Goal: Transaction & Acquisition: Purchase product/service

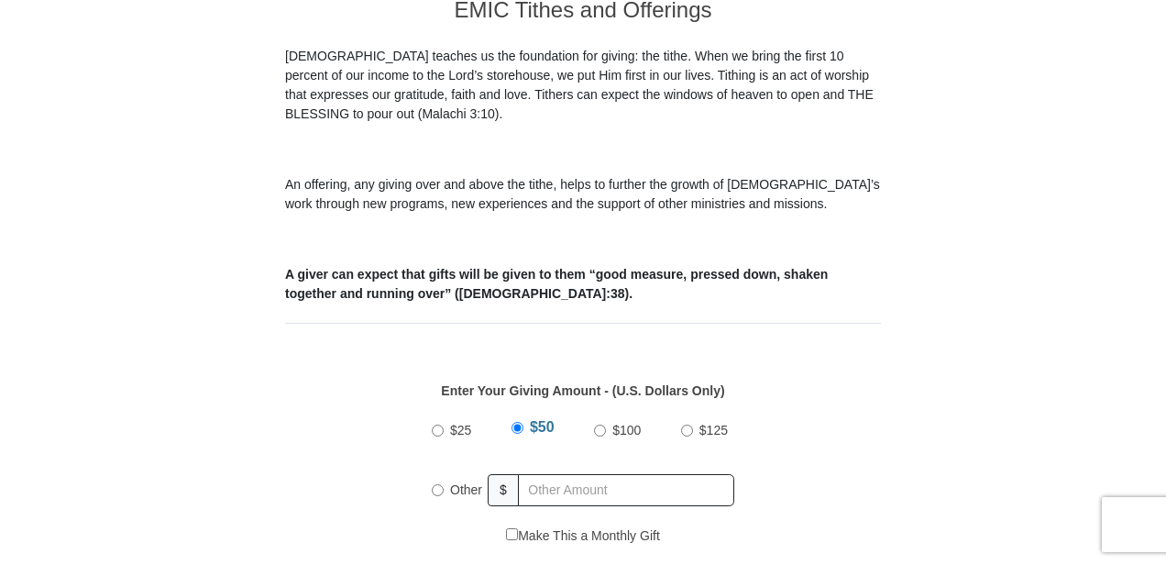
scroll to position [642, 0]
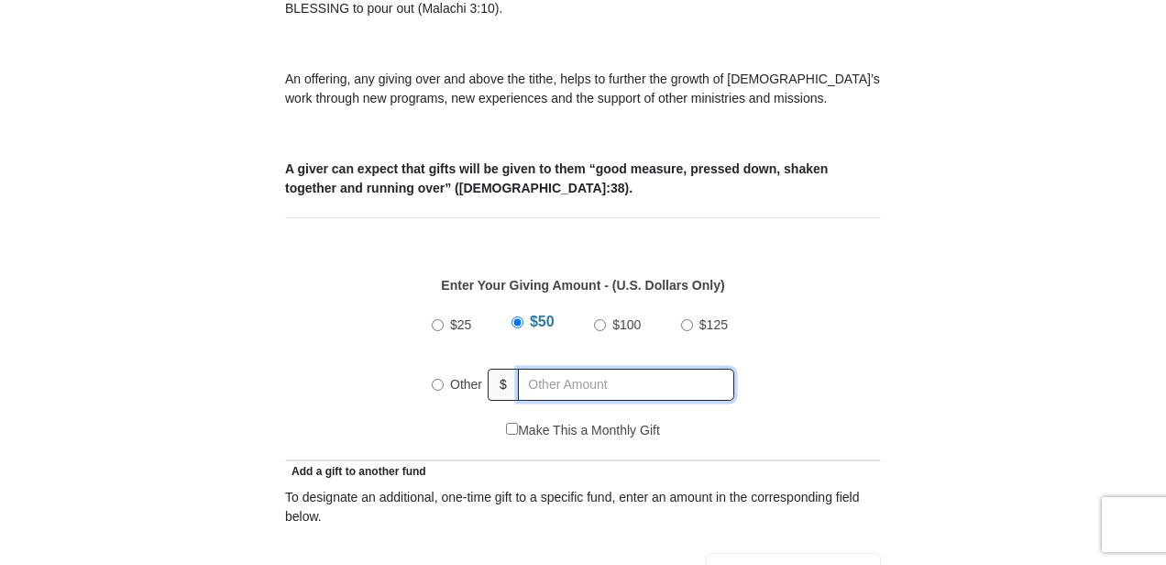
radio input "true"
click at [538, 369] on input "text" at bounding box center [629, 385] width 210 height 32
type input "50.00"
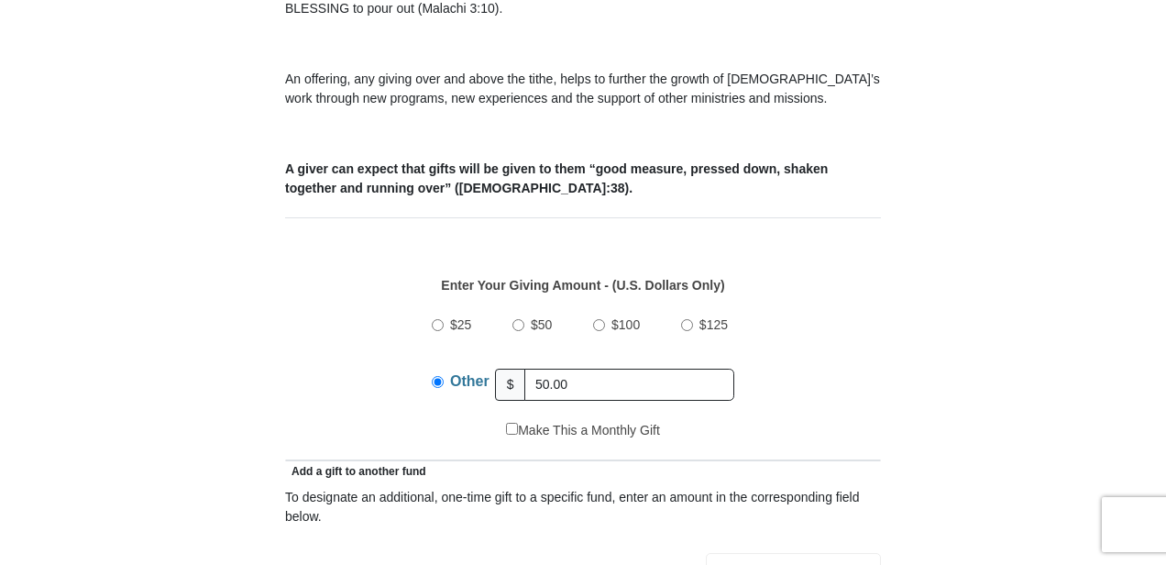
click at [519, 319] on input "$50" at bounding box center [519, 325] width 12 height 12
radio input "true"
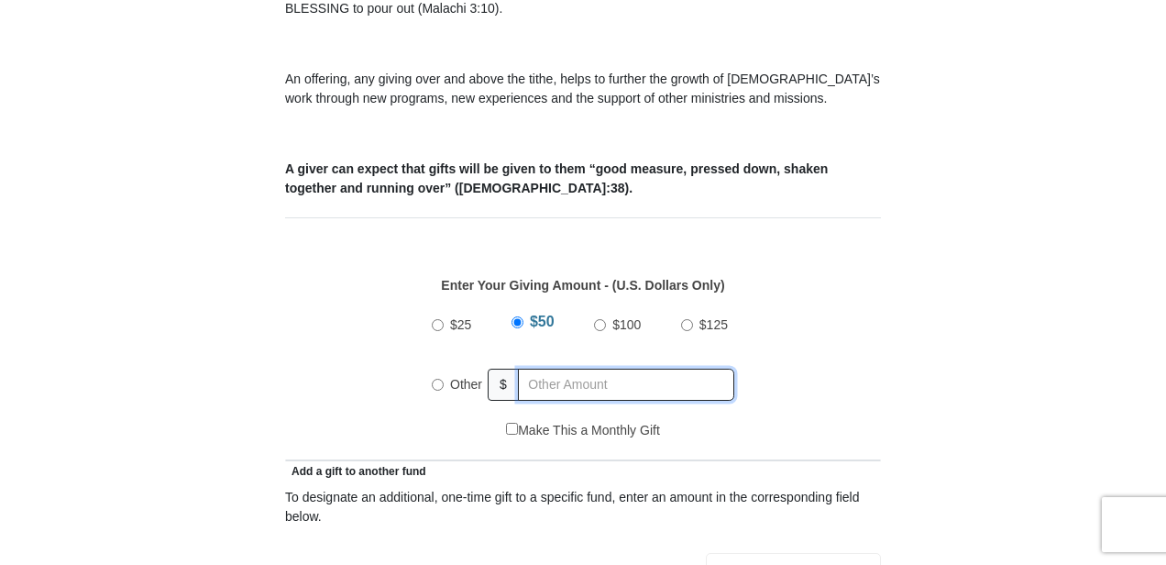
radio input "true"
click at [580, 369] on input "text" at bounding box center [629, 385] width 210 height 32
click at [520, 319] on input "$50" at bounding box center [519, 325] width 12 height 12
radio input "true"
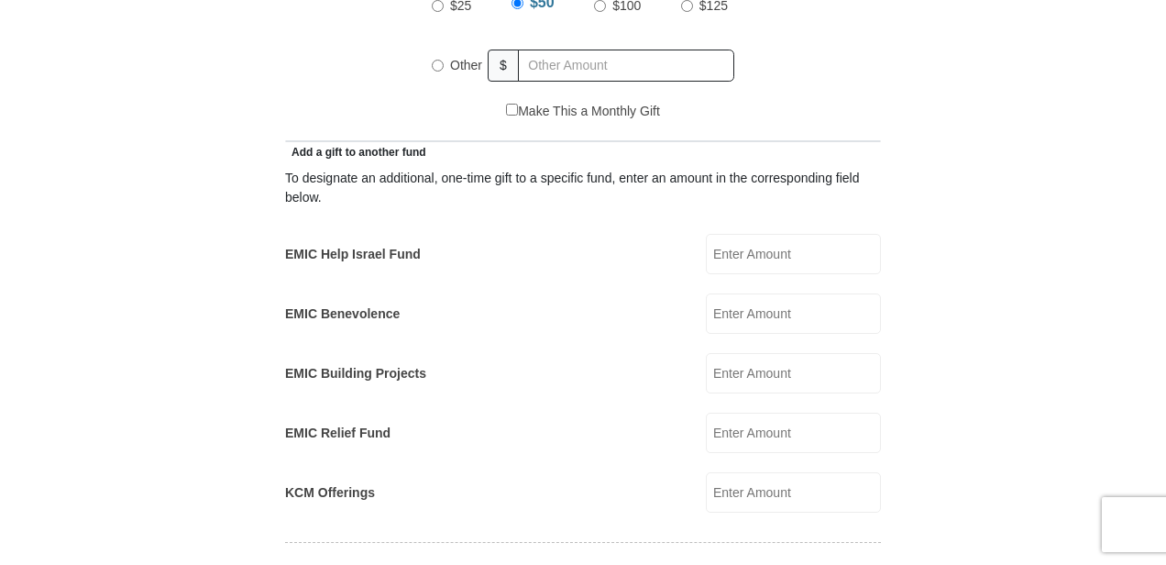
scroll to position [917, 0]
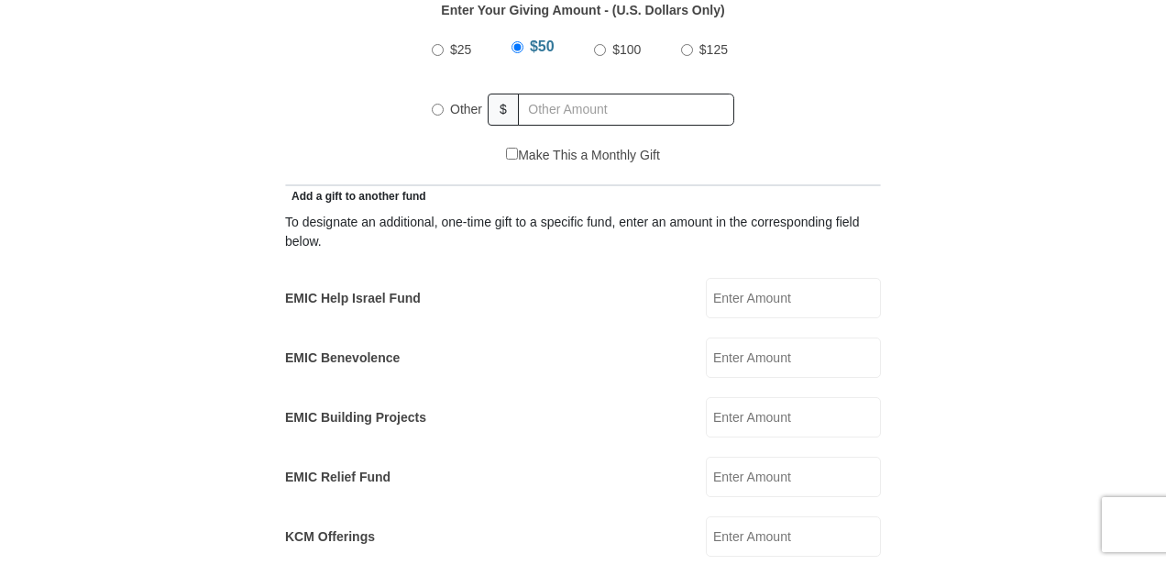
click at [737, 278] on input "EMIC Help Israel Fund" at bounding box center [793, 298] width 175 height 40
type input "$50.0"
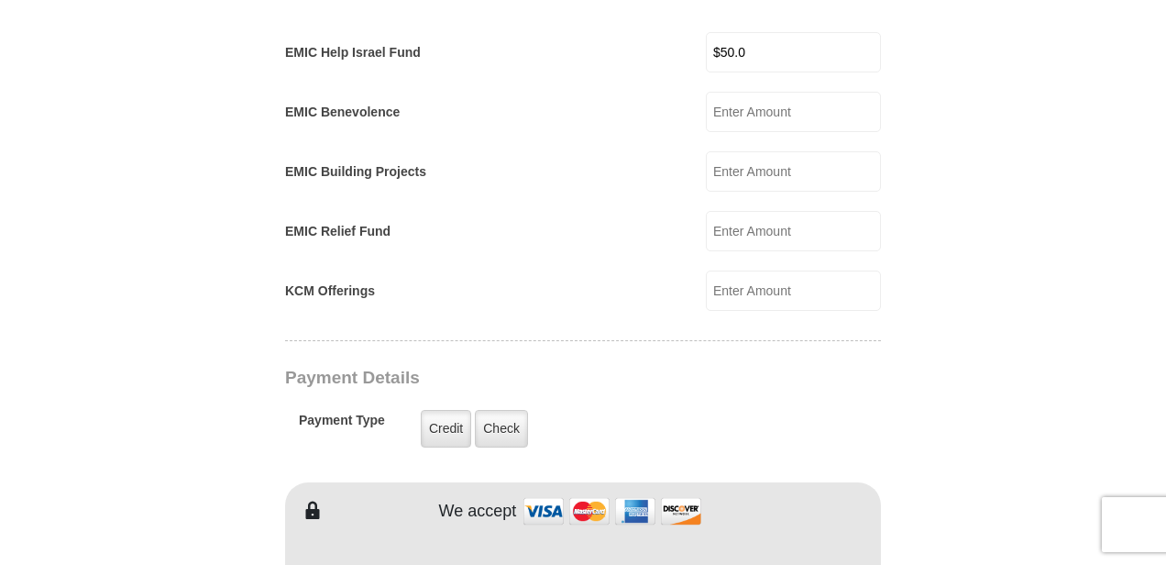
scroll to position [1284, 0]
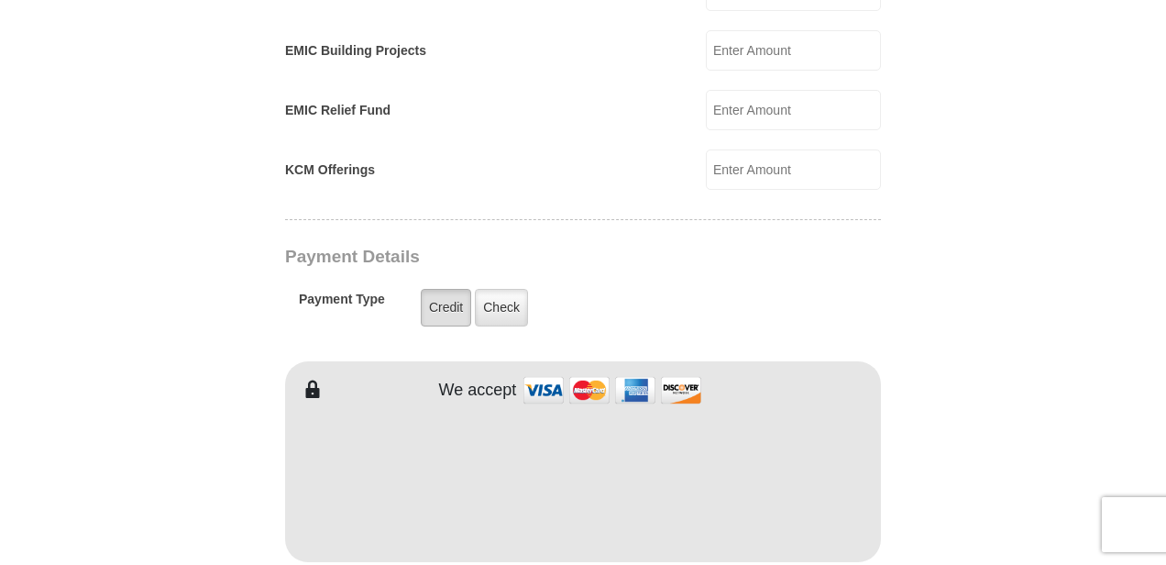
click at [444, 289] on label "Credit" at bounding box center [446, 308] width 50 height 38
click at [0, 0] on input "Credit" at bounding box center [0, 0] width 0 height 0
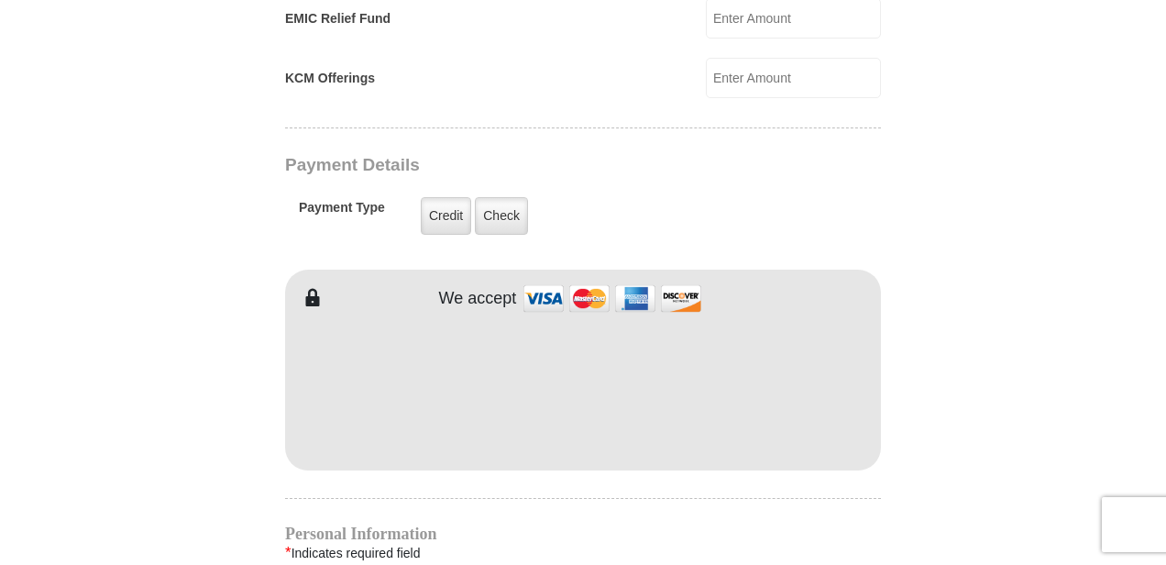
scroll to position [1467, 0]
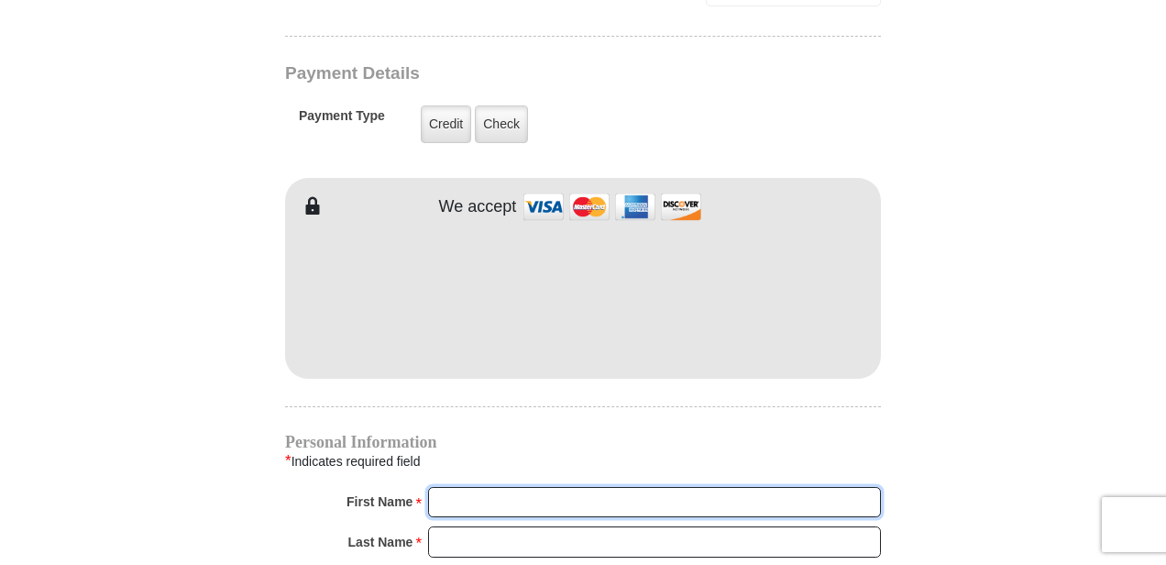
click at [656, 487] on input "First Name *" at bounding box center [654, 502] width 453 height 31
type input "Priscilla"
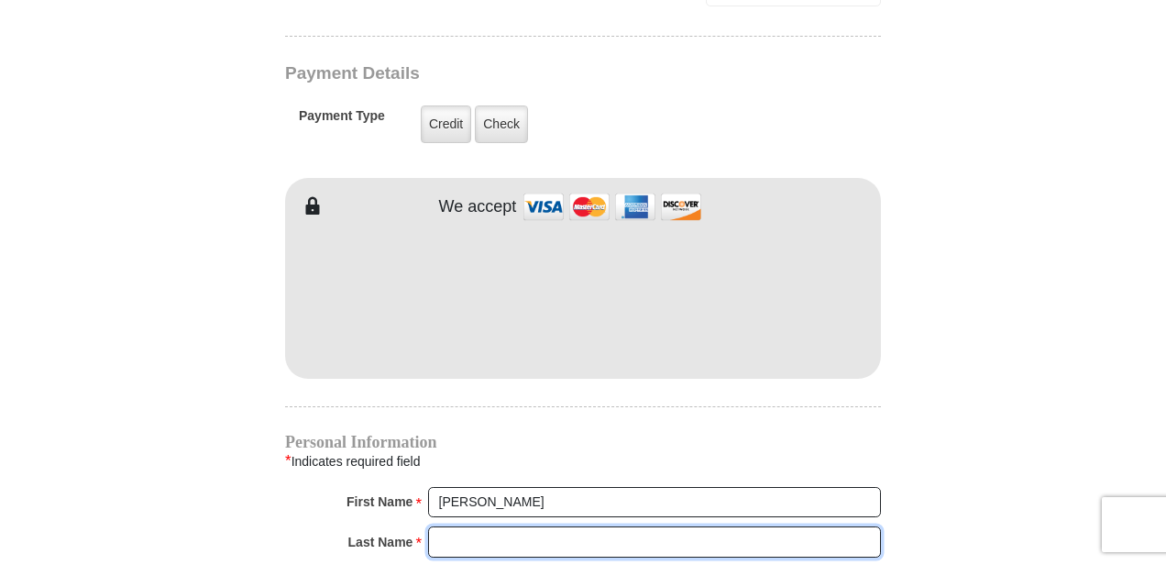
click at [564, 526] on input "Last Name *" at bounding box center [654, 541] width 453 height 31
type input "Guyton"
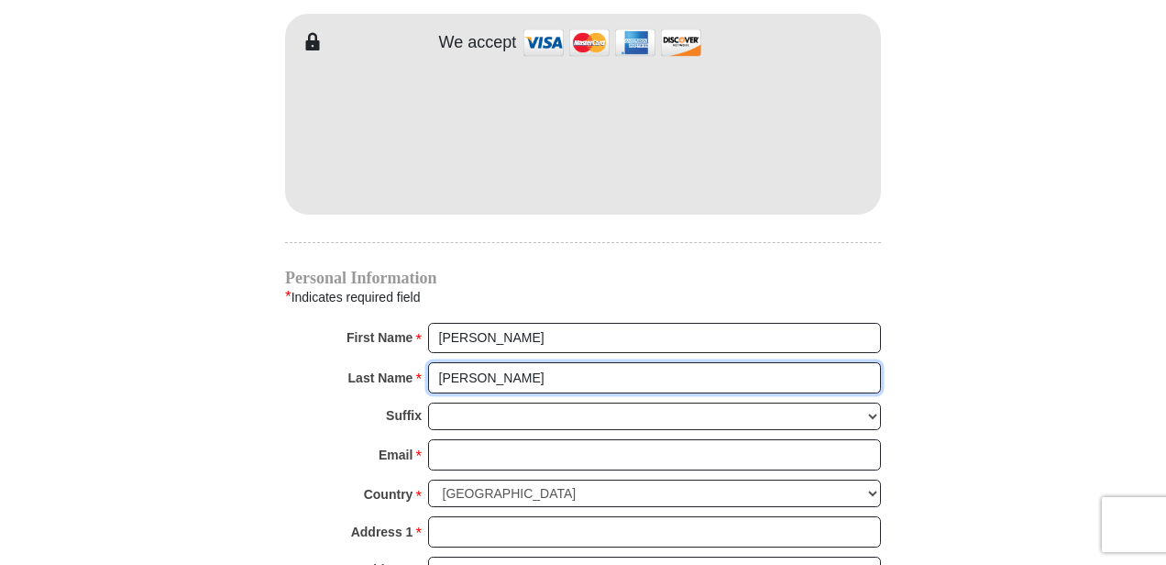
scroll to position [1650, 0]
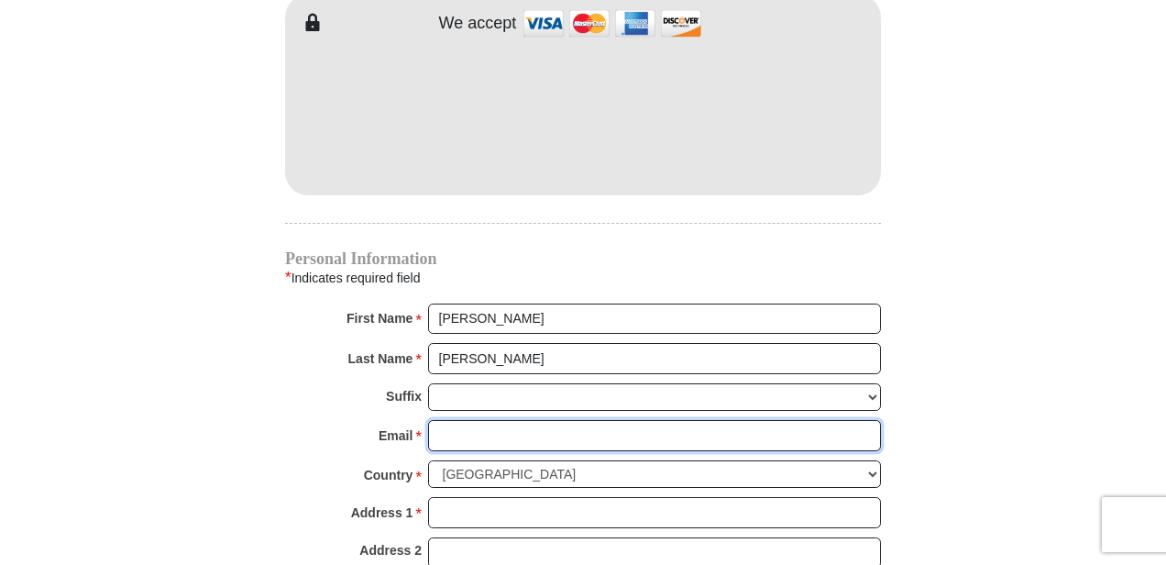
click at [529, 420] on input "Email *" at bounding box center [654, 435] width 453 height 31
type input "pgee620@gmail.com"
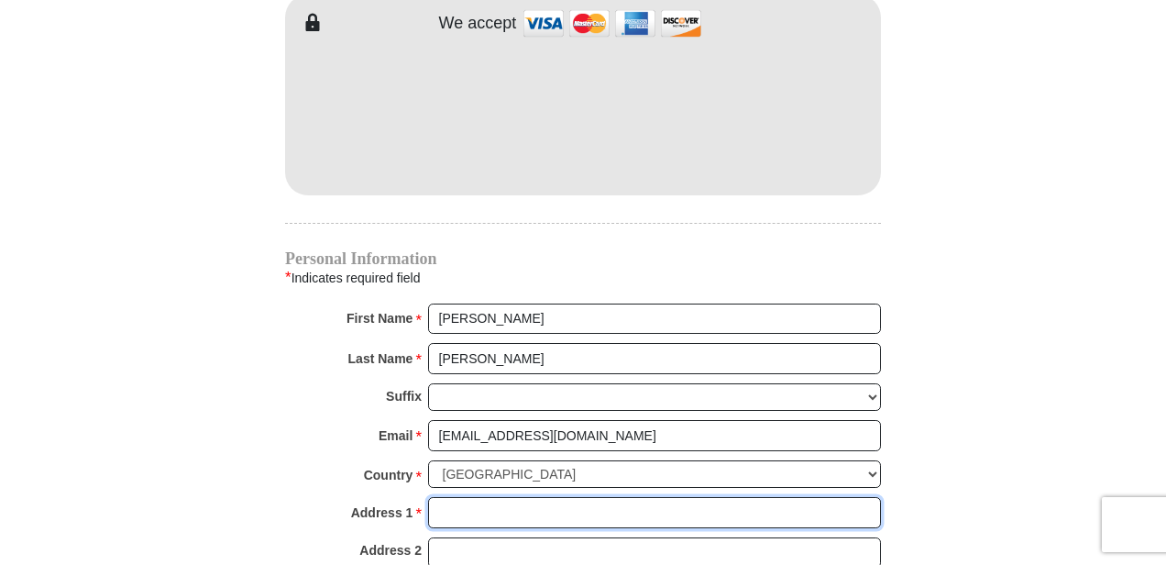
type input "2921 LOTHROP ST"
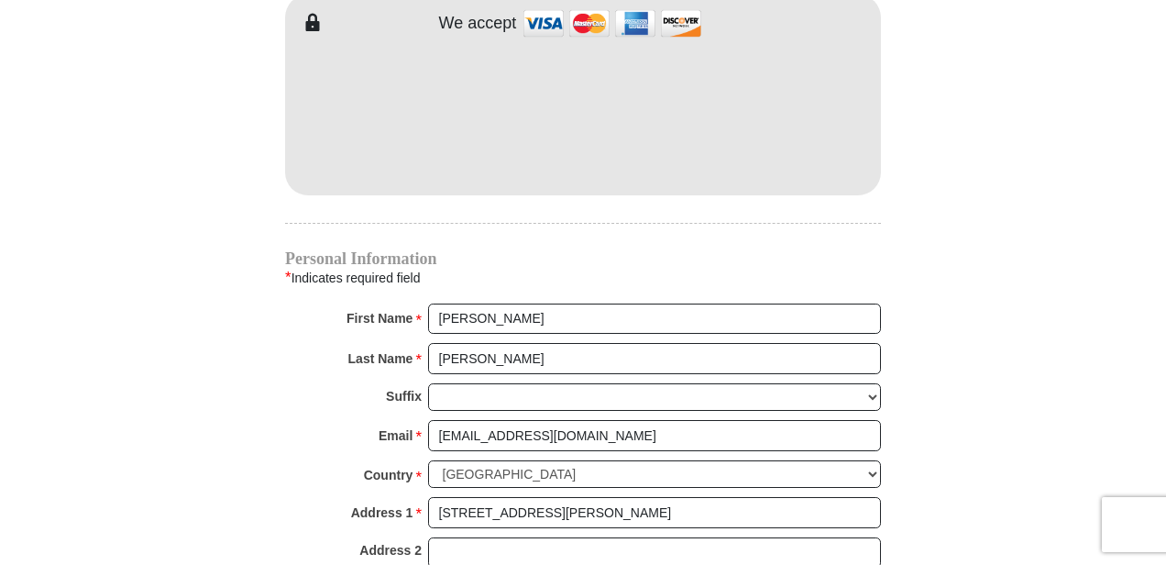
type input "DETROIT"
select select "MI"
type input "48206-2554"
type input "3138985315"
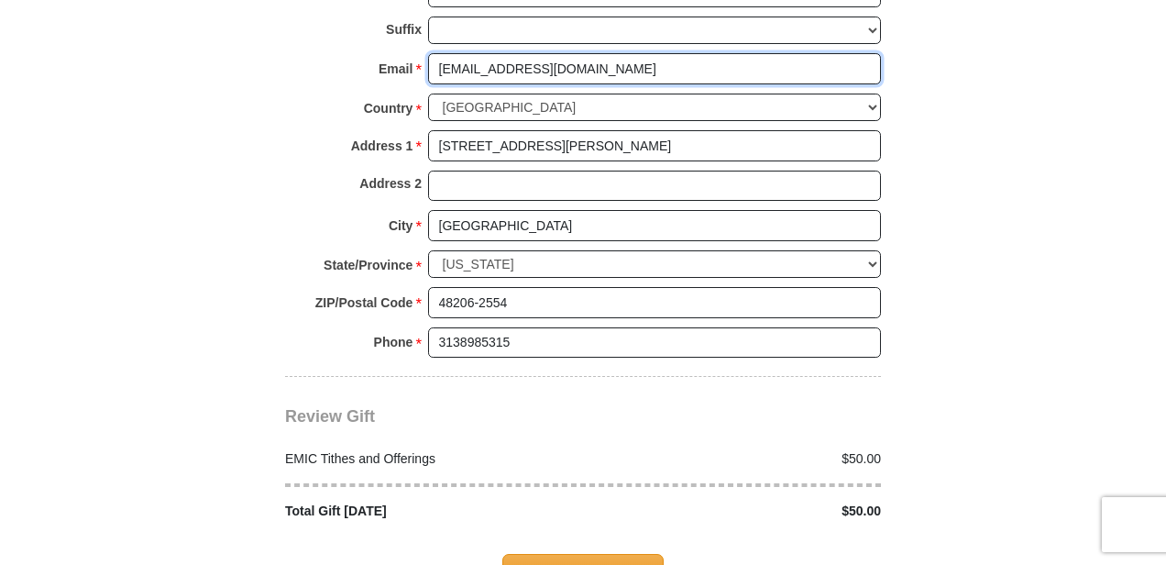
scroll to position [2109, 0]
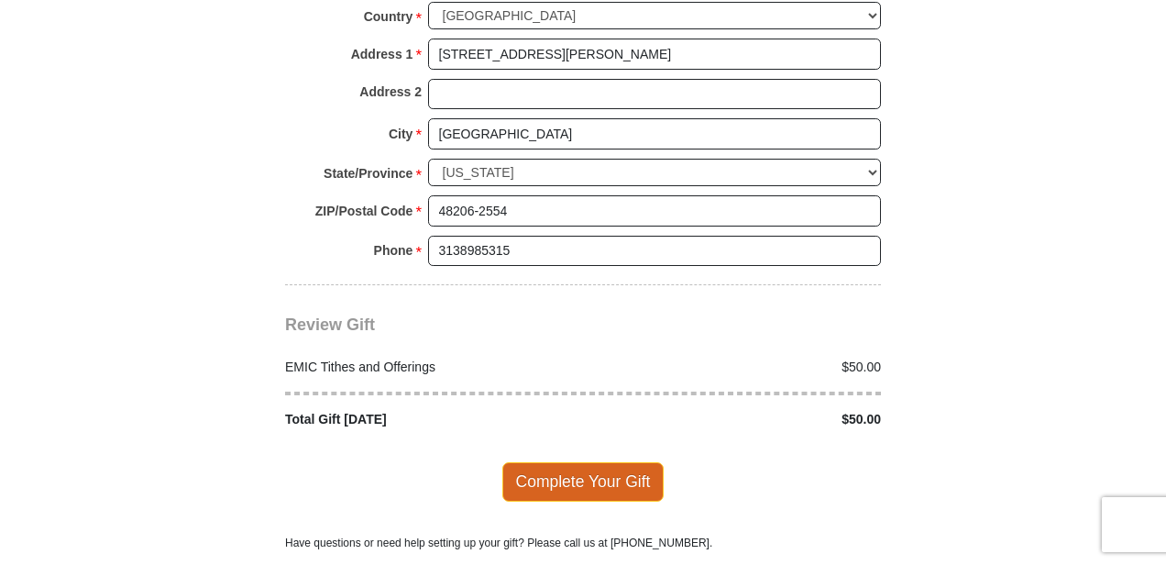
click at [592, 462] on span "Complete Your Gift" at bounding box center [583, 481] width 162 height 39
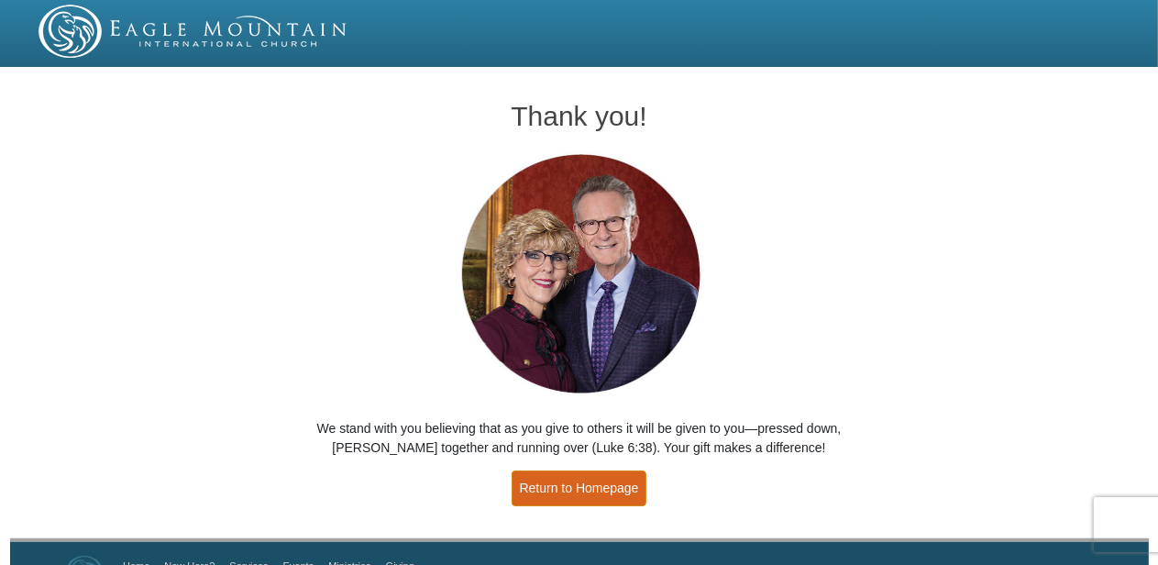
click at [604, 491] on link "Return to Homepage" at bounding box center [580, 488] width 136 height 36
